Goal: Information Seeking & Learning: Learn about a topic

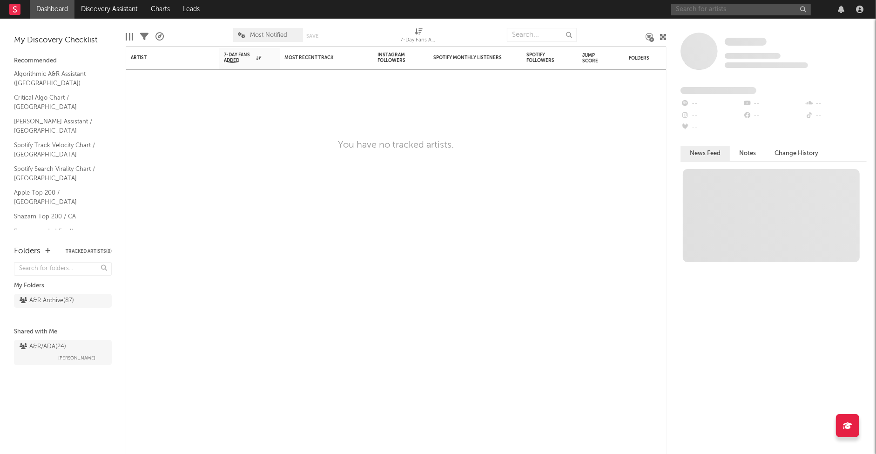
click at [703, 10] on input "text" at bounding box center [741, 10] width 140 height 12
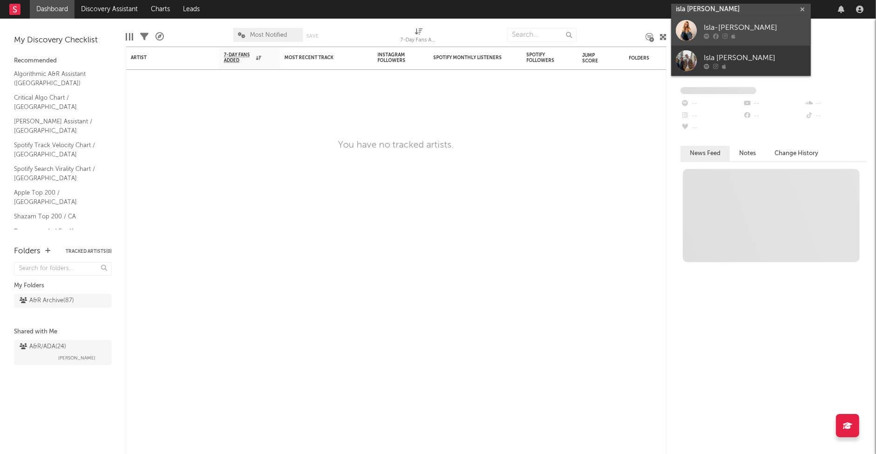
type input "isla [PERSON_NAME]"
click at [715, 34] on icon at bounding box center [716, 37] width 6 height 6
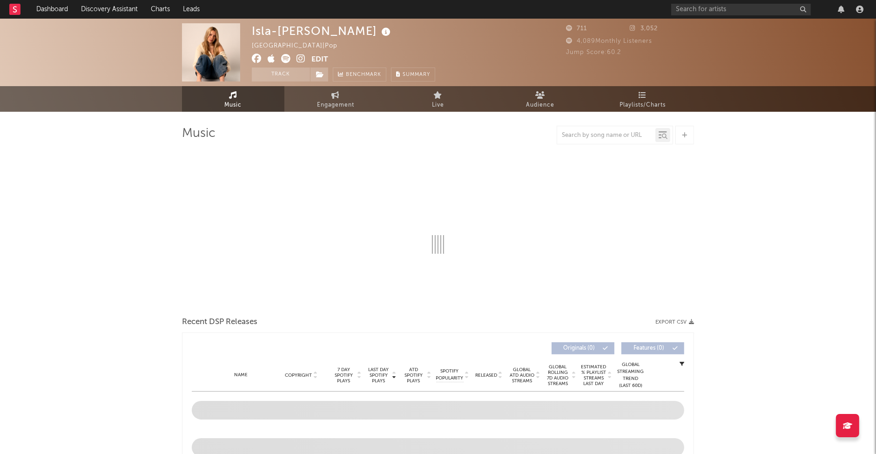
select select "6m"
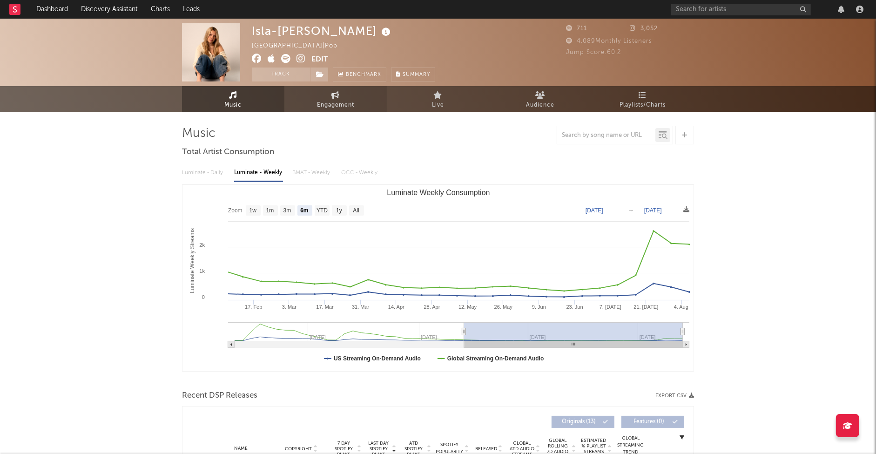
click at [327, 108] on span "Engagement" at bounding box center [335, 105] width 37 height 11
select select "1w"
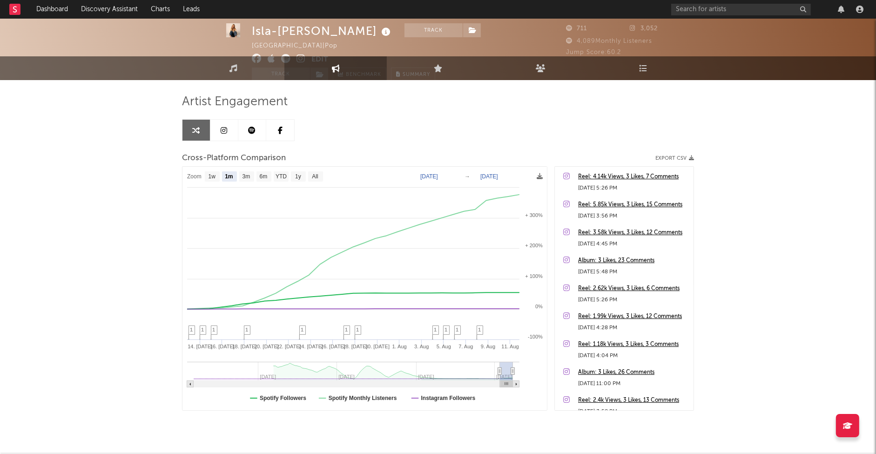
scroll to position [53, 0]
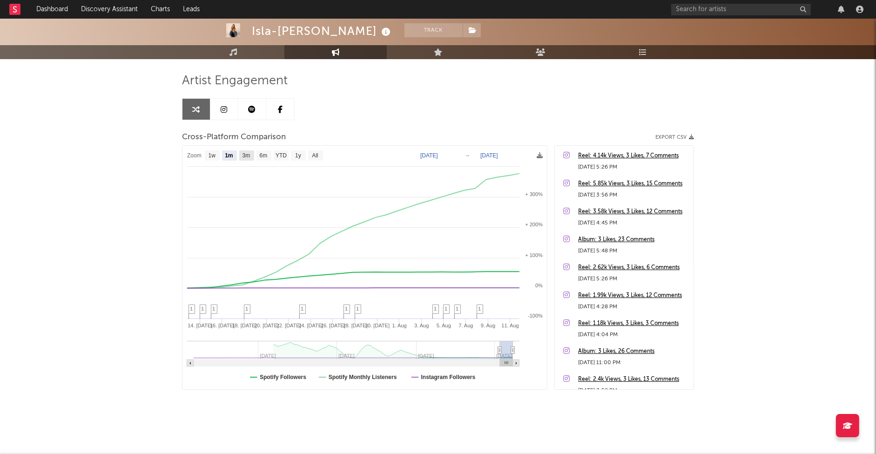
click at [245, 153] on text "3m" at bounding box center [246, 156] width 8 height 7
select select "3m"
type input "[DATE]"
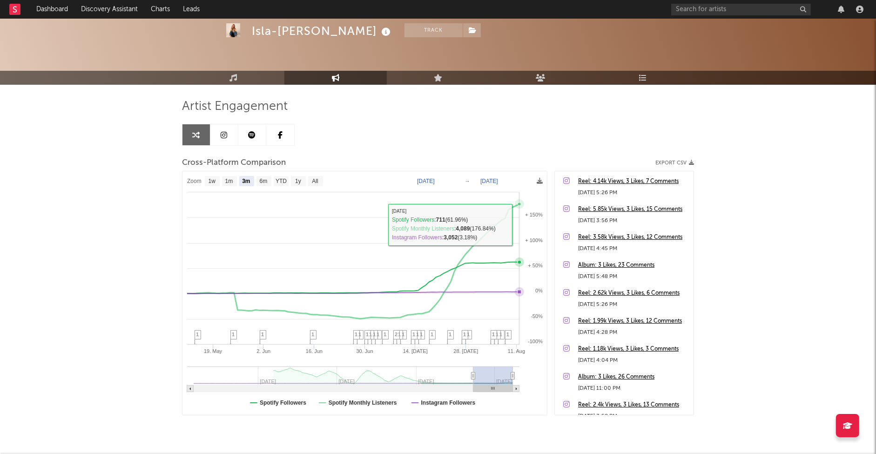
scroll to position [42, 0]
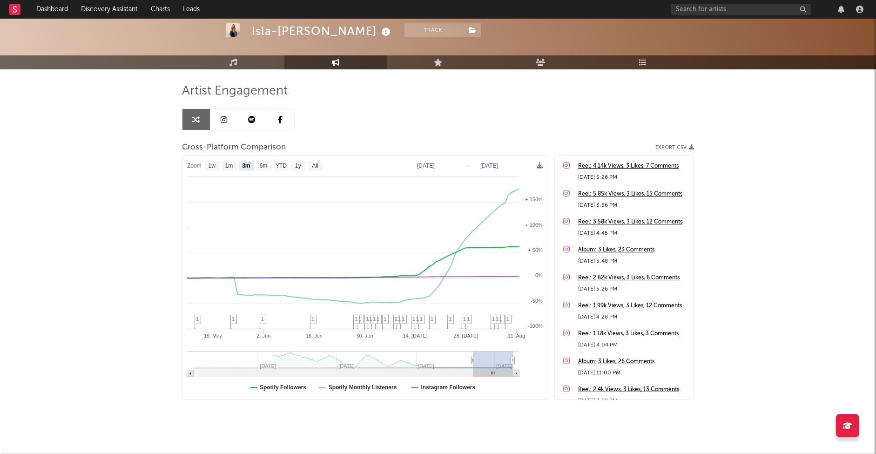
click at [781, 255] on div "Isla-[PERSON_NAME] Track [GEOGRAPHIC_DATA] | Pop Edit Track Benchmark Summary 7…" at bounding box center [438, 220] width 876 height 489
click at [229, 166] on text "1m" at bounding box center [229, 166] width 8 height 7
select select "1m"
type input "[DATE]"
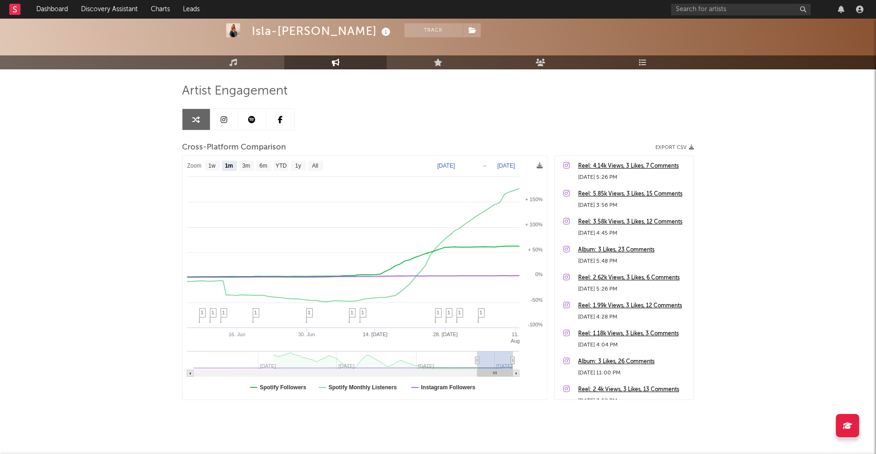
select select "1m"
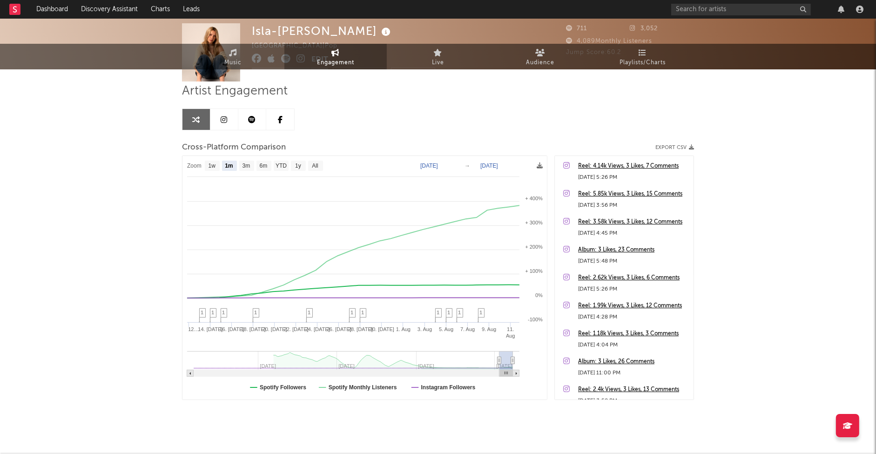
scroll to position [0, 0]
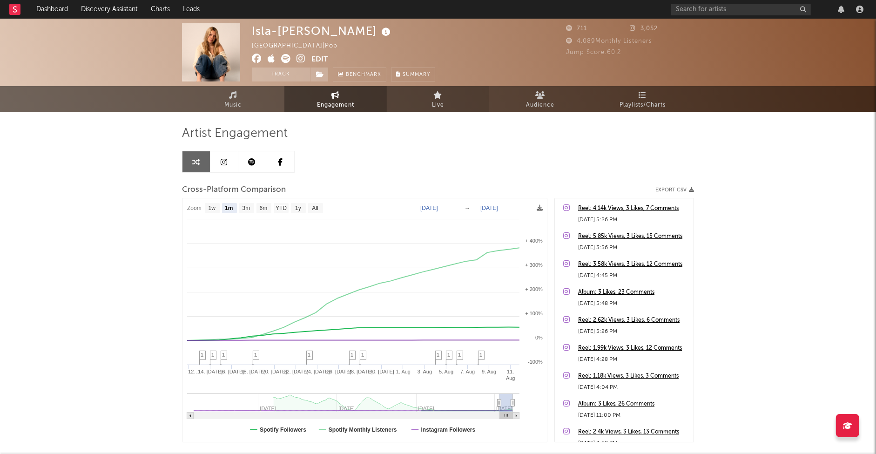
click at [430, 101] on link "Live" at bounding box center [438, 99] width 102 height 26
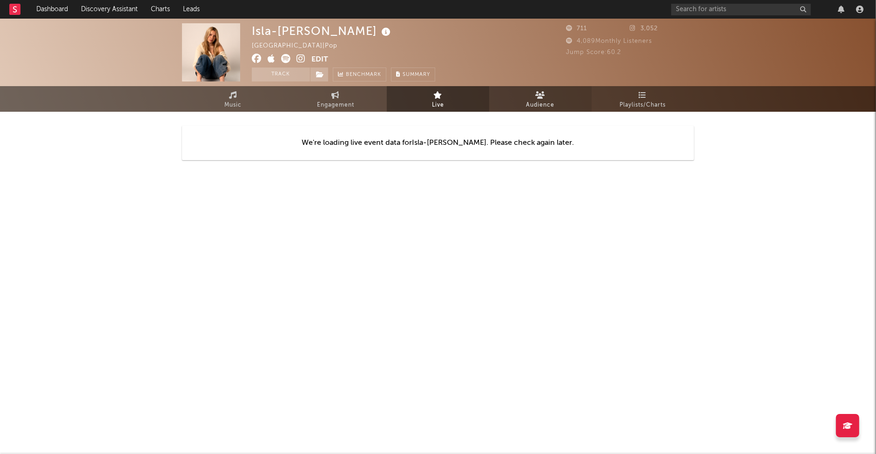
click at [555, 107] on link "Audience" at bounding box center [540, 99] width 102 height 26
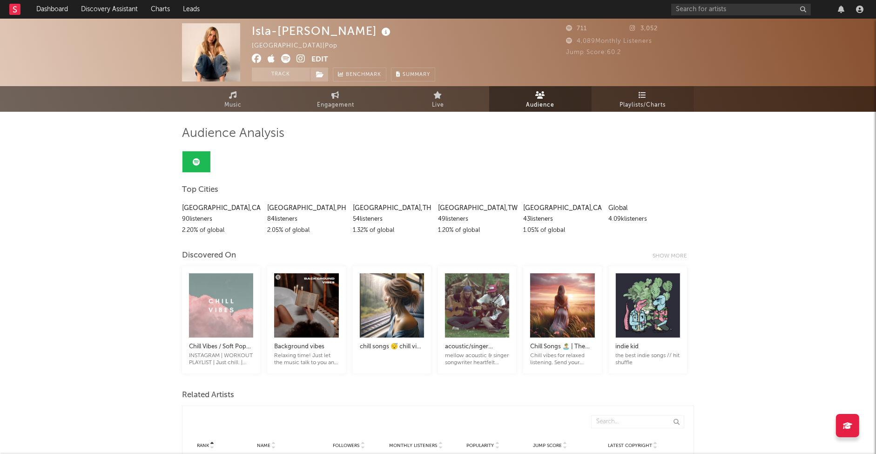
click at [648, 92] on link "Playlists/Charts" at bounding box center [643, 99] width 102 height 26
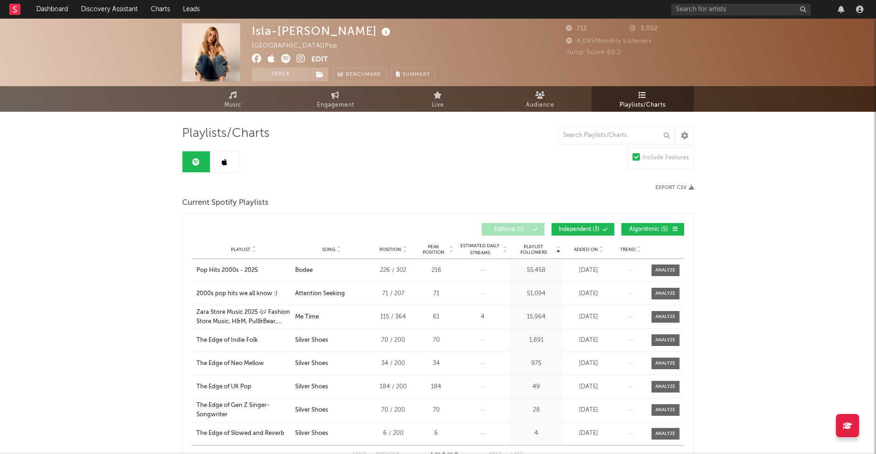
click at [561, 229] on span "Independent ( 3 )" at bounding box center [579, 230] width 43 height 6
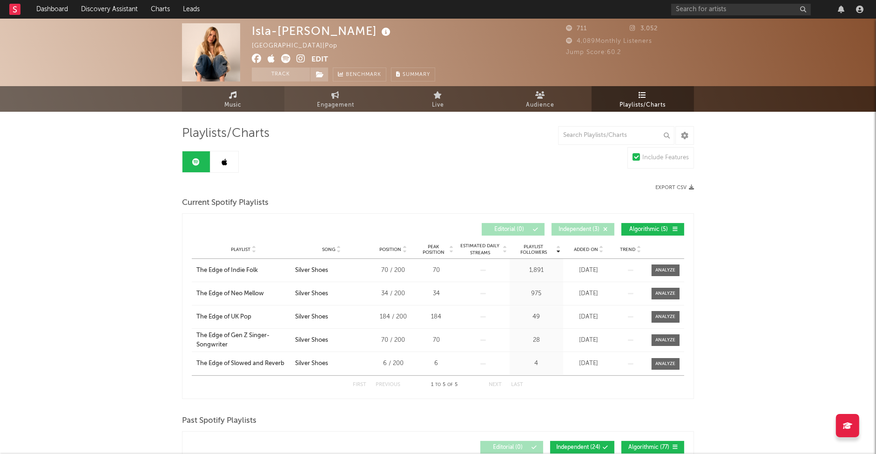
click at [230, 93] on icon at bounding box center [233, 94] width 8 height 7
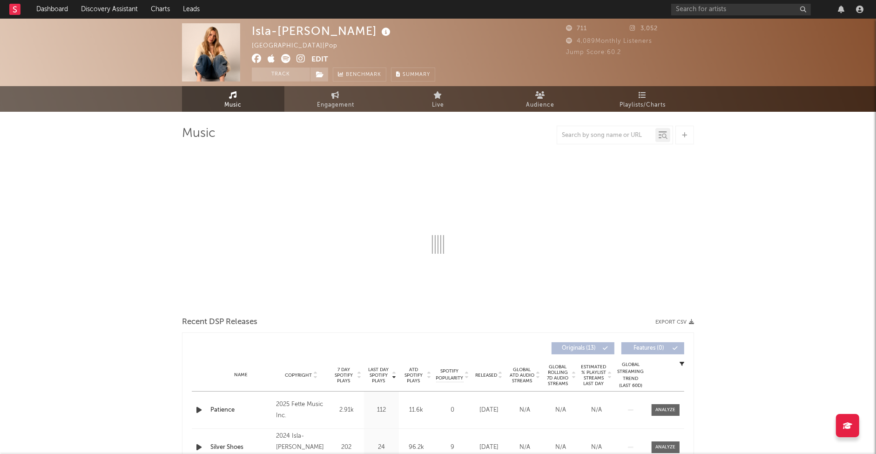
select select "6m"
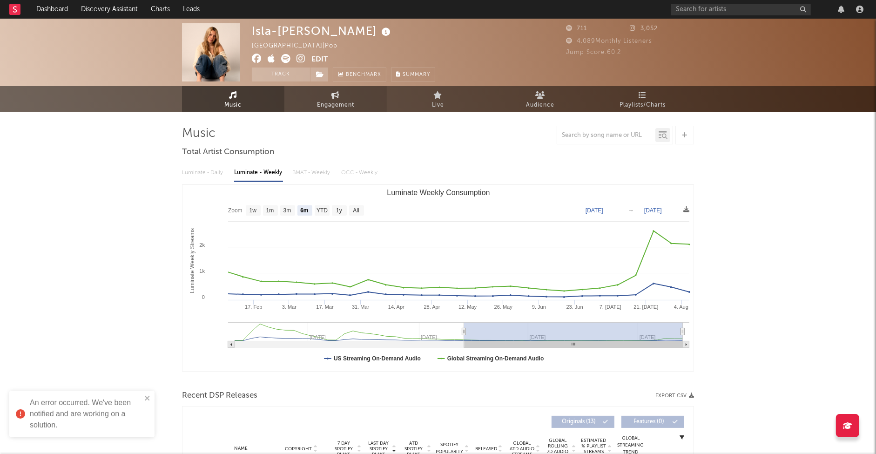
click at [349, 100] on span "Engagement" at bounding box center [335, 105] width 37 height 11
select select "1w"
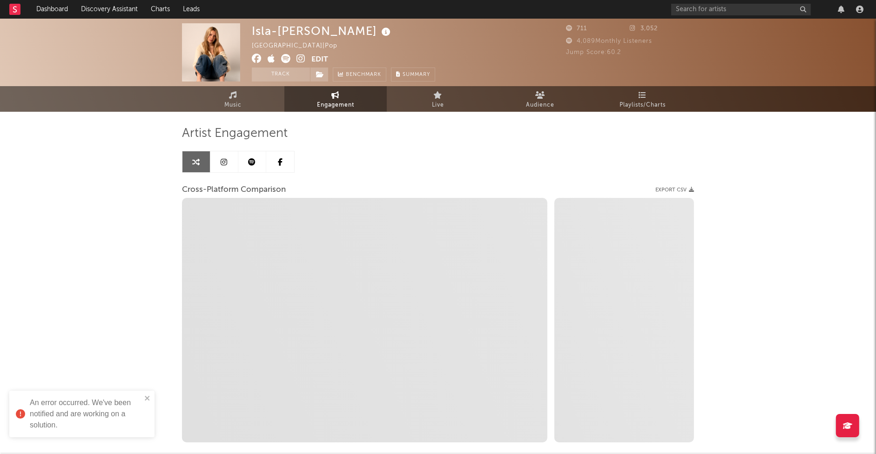
select select "1m"
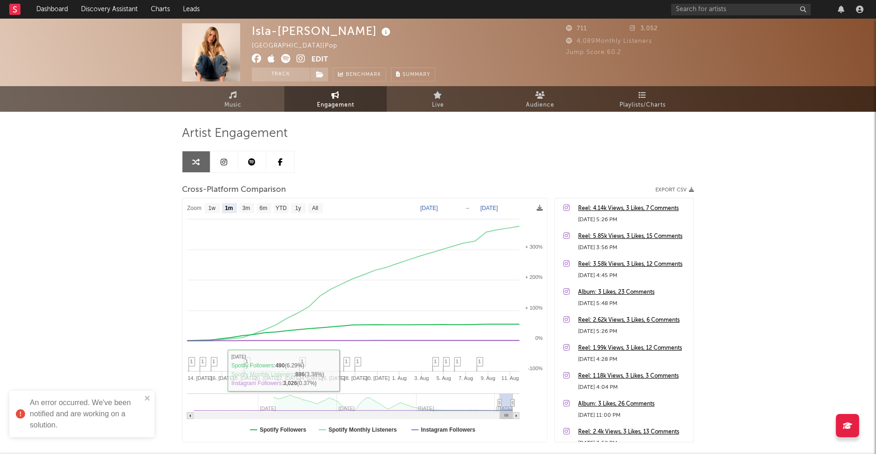
click at [152, 395] on div "An error occurred. We've been notified and are working on a solution." at bounding box center [81, 413] width 145 height 47
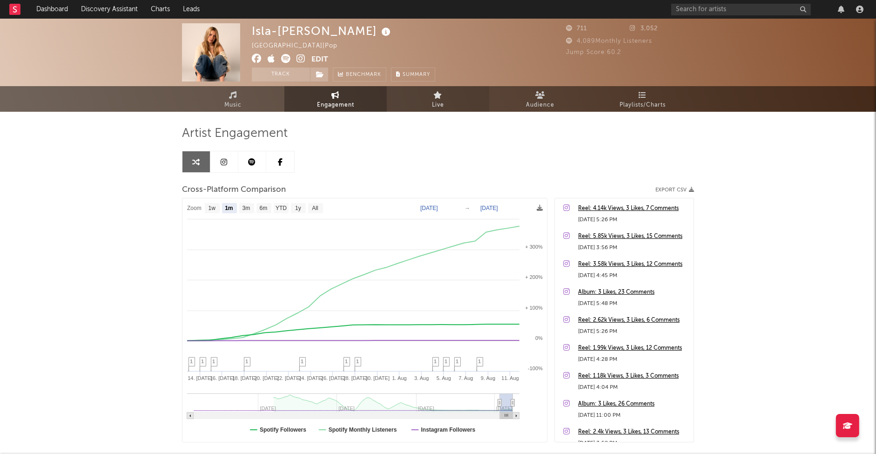
click at [451, 93] on link "Live" at bounding box center [438, 99] width 102 height 26
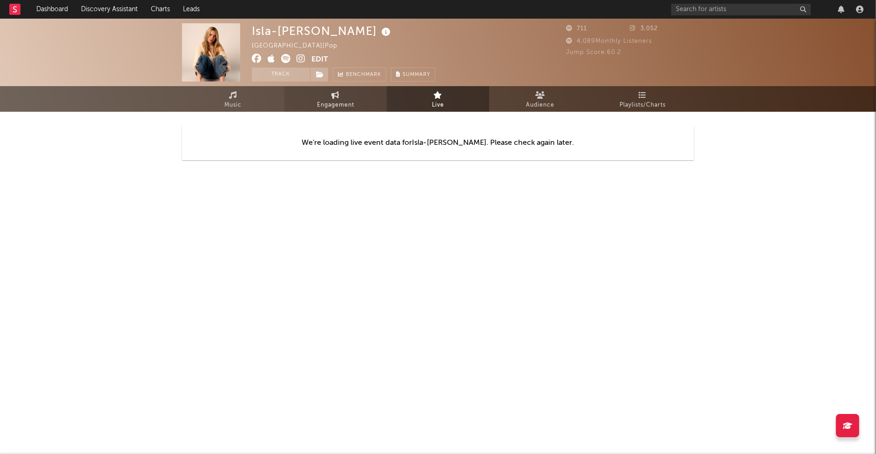
click at [372, 97] on link "Engagement" at bounding box center [335, 99] width 102 height 26
select select "1w"
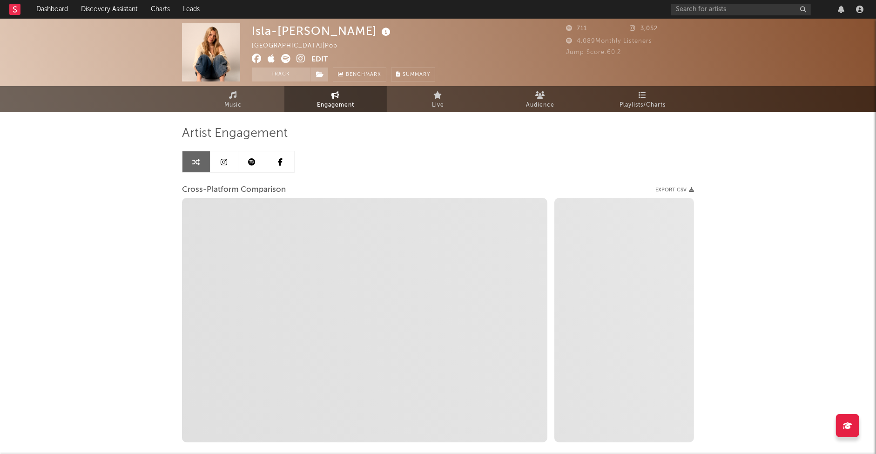
click at [784, 151] on div "Isla-[PERSON_NAME] Canada | Pop Edit Track Benchmark Summary 711 3,052 4,089 Mo…" at bounding box center [438, 263] width 876 height 489
select select "1m"
